Goal: Find specific page/section: Find specific page/section

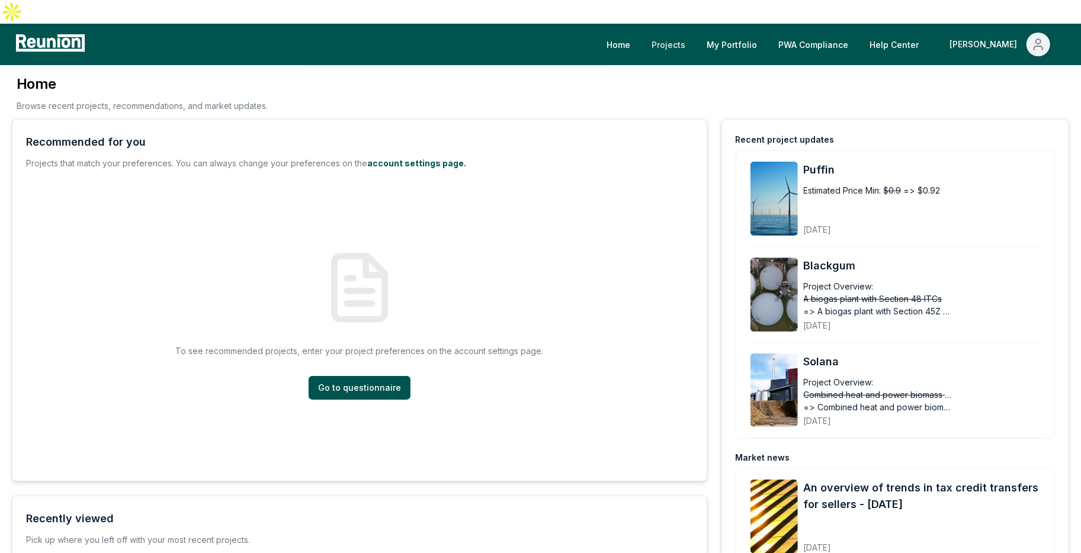
click at [695, 33] on link "Projects" at bounding box center [668, 45] width 53 height 24
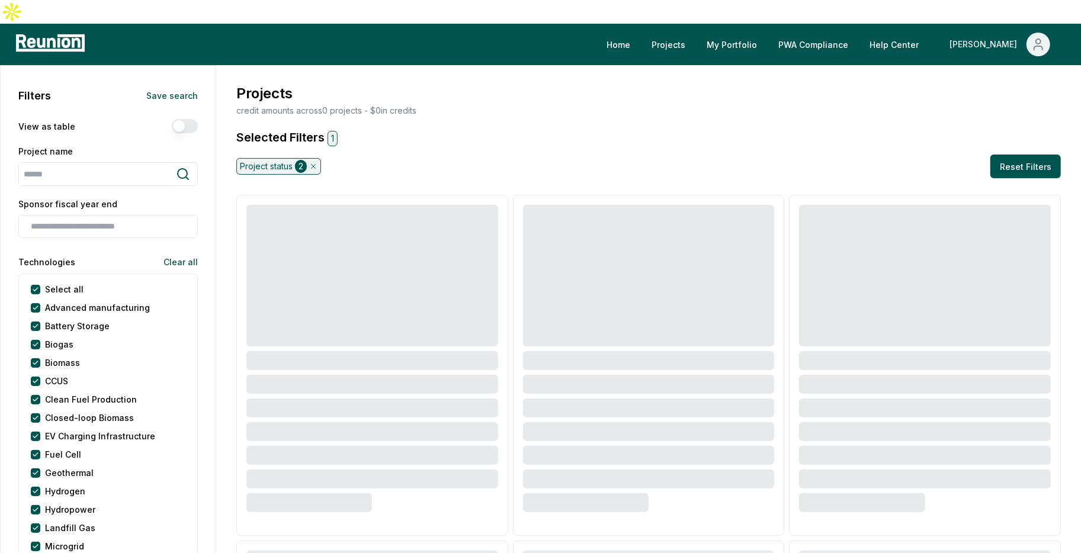
click at [1042, 37] on icon "Main" at bounding box center [1038, 44] width 14 height 14
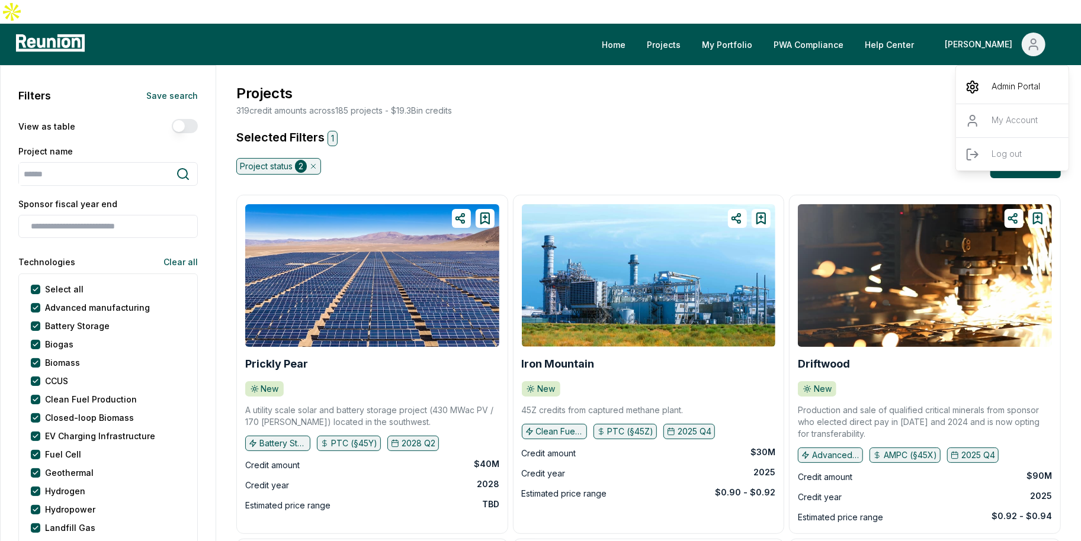
click at [988, 70] on div "Admin Portal" at bounding box center [1013, 86] width 114 height 33
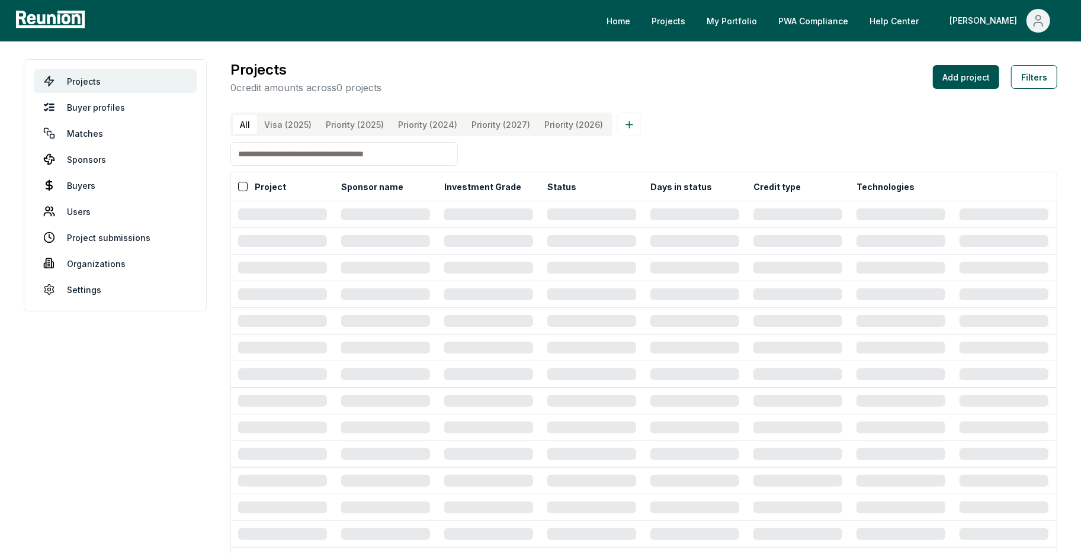
click at [292, 166] on input at bounding box center [343, 154] width 227 height 24
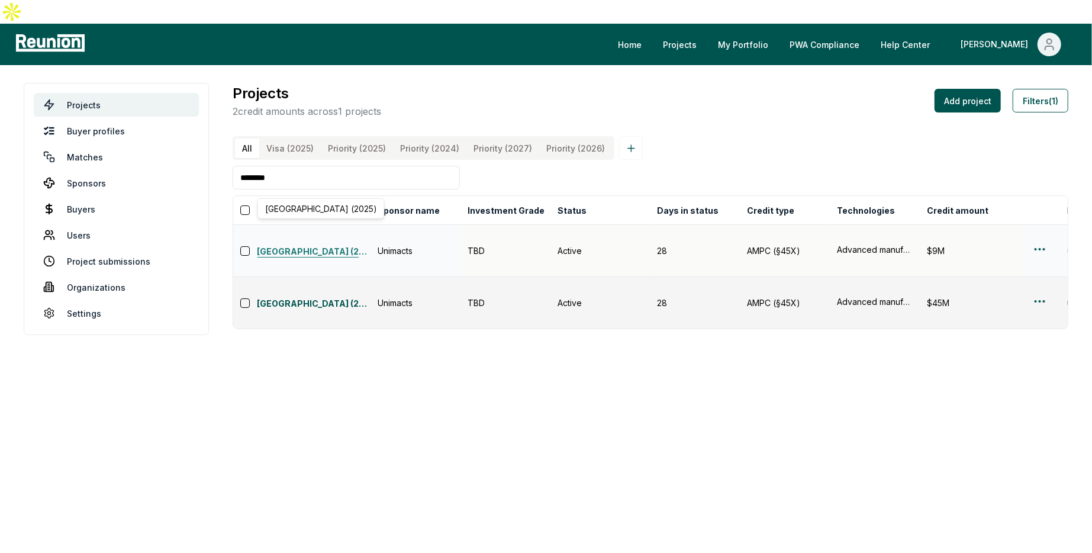
type input "********"
click at [305, 245] on link "[GEOGRAPHIC_DATA] (2025)" at bounding box center [314, 252] width 114 height 14
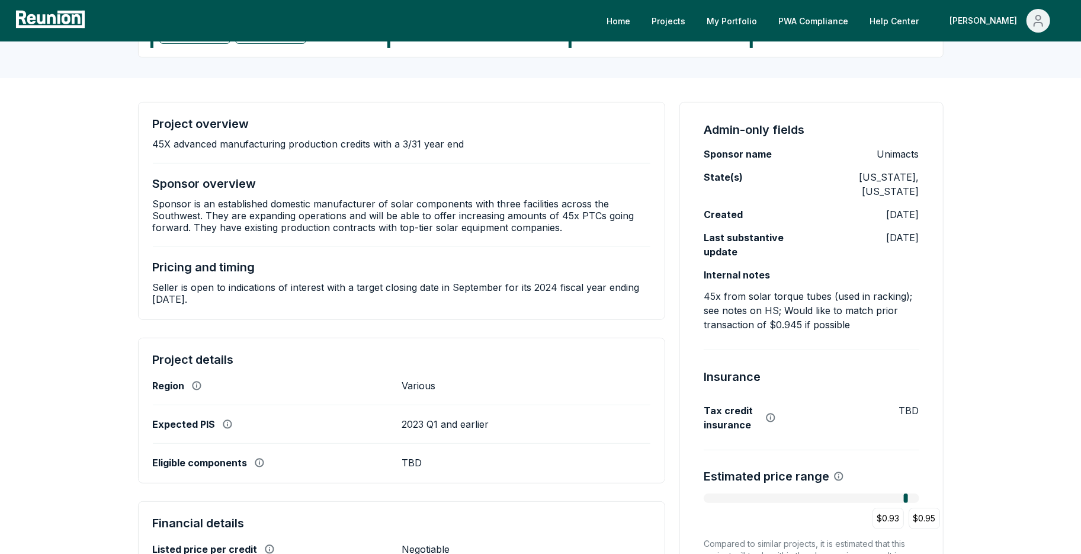
scroll to position [169, 0]
